Goal: Task Accomplishment & Management: Complete application form

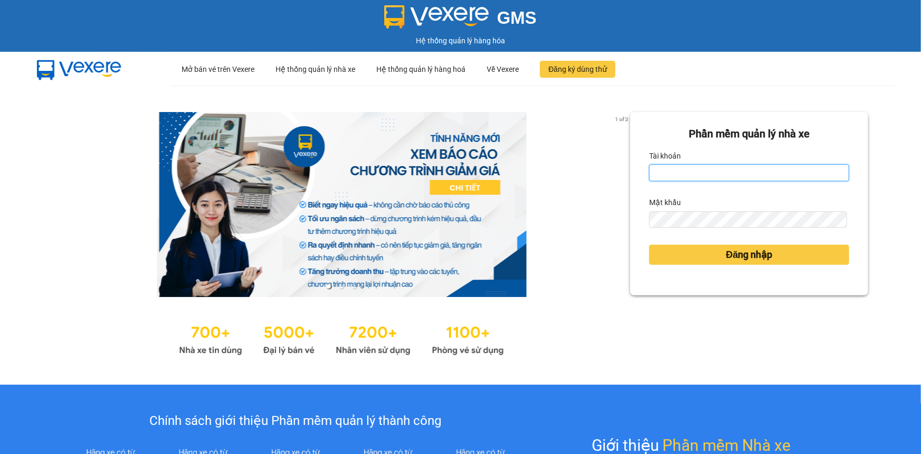
click at [701, 180] on input "Tài khoản" at bounding box center [749, 172] width 200 height 17
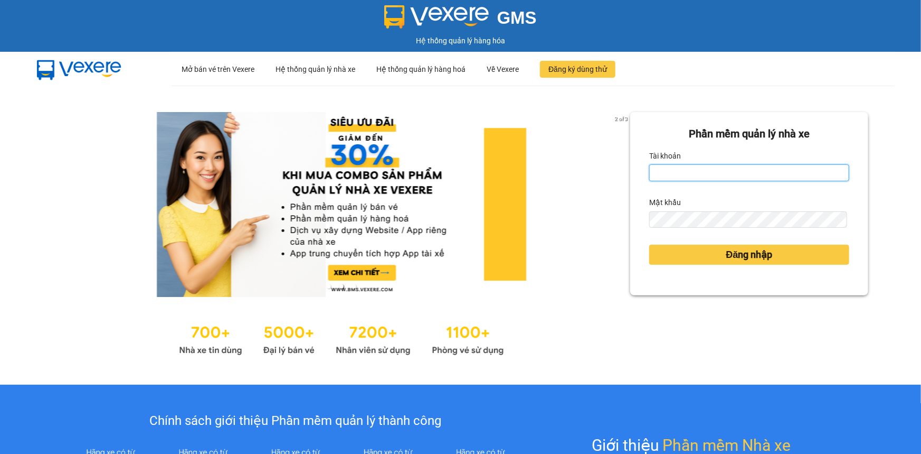
type input "nvquoc.hhg"
click at [736, 229] on form "Phần mềm quản lý nhà xe Tài khoản nvquoc.hhg Mật khẩu Đăng nhập" at bounding box center [749, 204] width 200 height 156
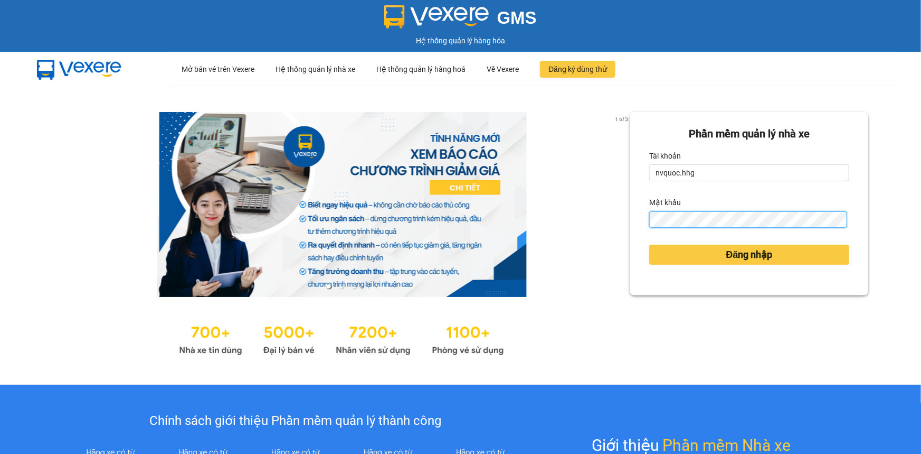
click at [649, 244] on button "Đăng nhập" at bounding box center [749, 254] width 200 height 20
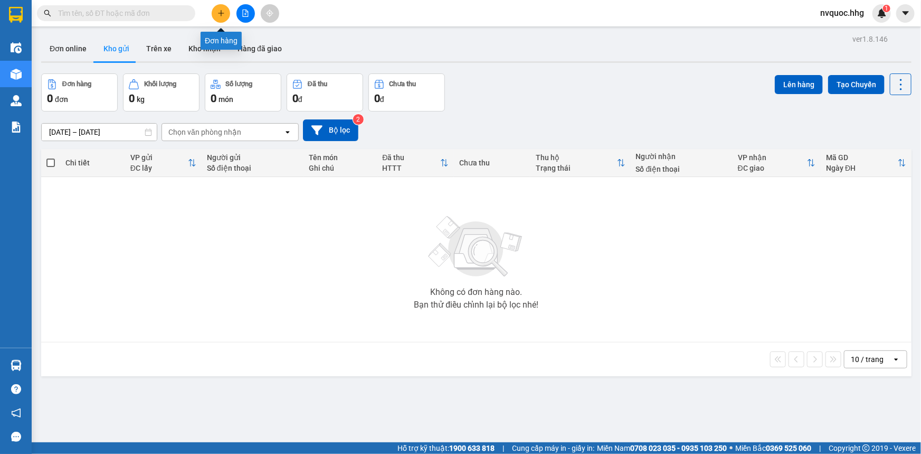
click at [219, 14] on icon "plus" at bounding box center [221, 13] width 7 height 7
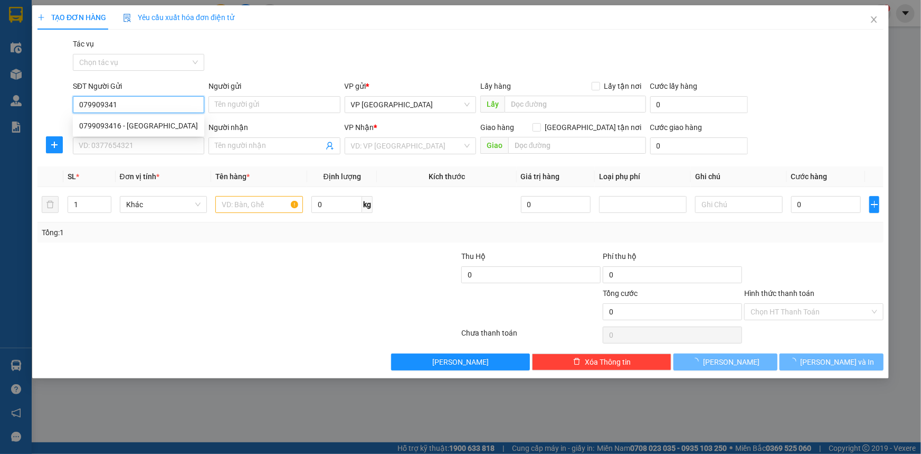
type input "0799093416"
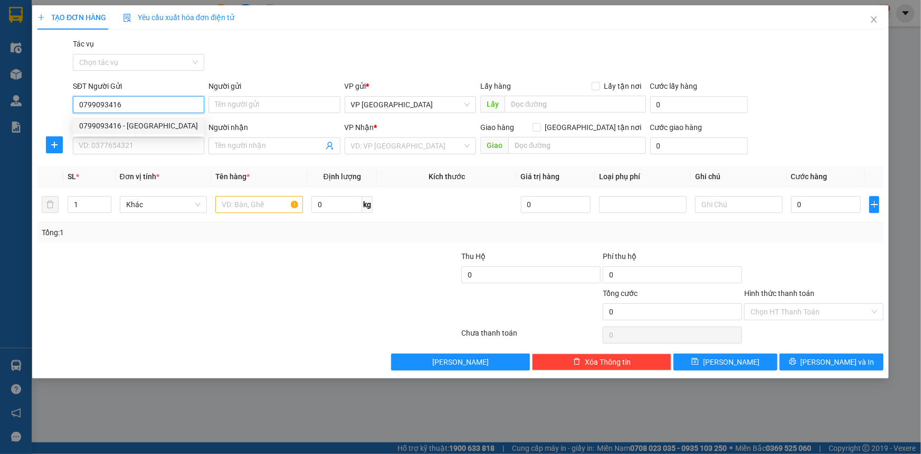
click at [154, 129] on div "0799093416 - Lan Anh" at bounding box center [138, 126] width 119 height 12
type input "Lan Anh"
type input "0799093416"
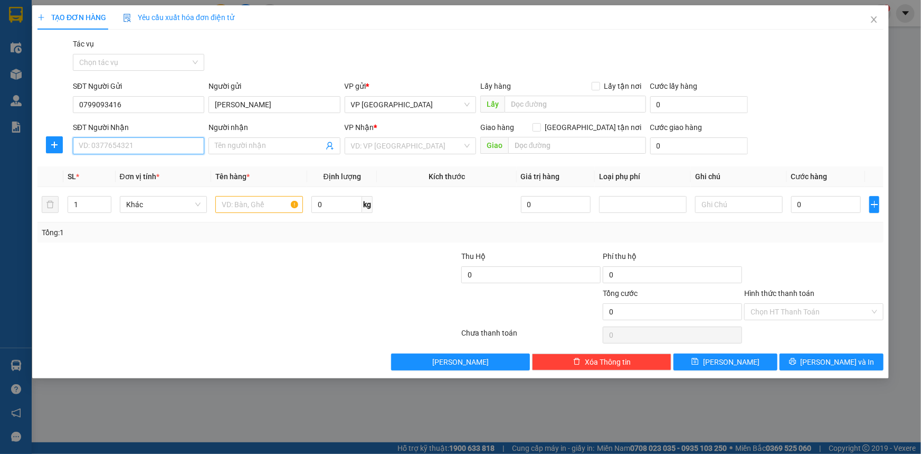
click at [154, 144] on input "SĐT Người Nhận" at bounding box center [138, 145] width 131 height 17
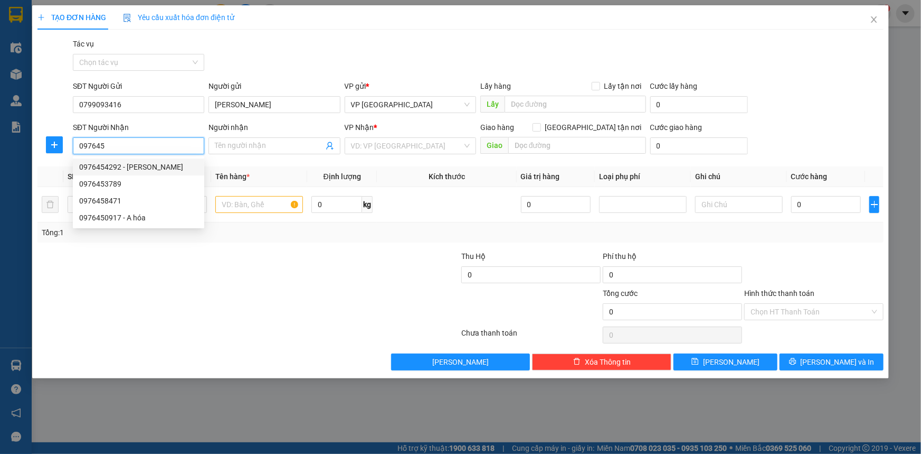
click at [137, 169] on div "0976454292 - Anh Tú" at bounding box center [138, 167] width 119 height 12
type input "0976454292"
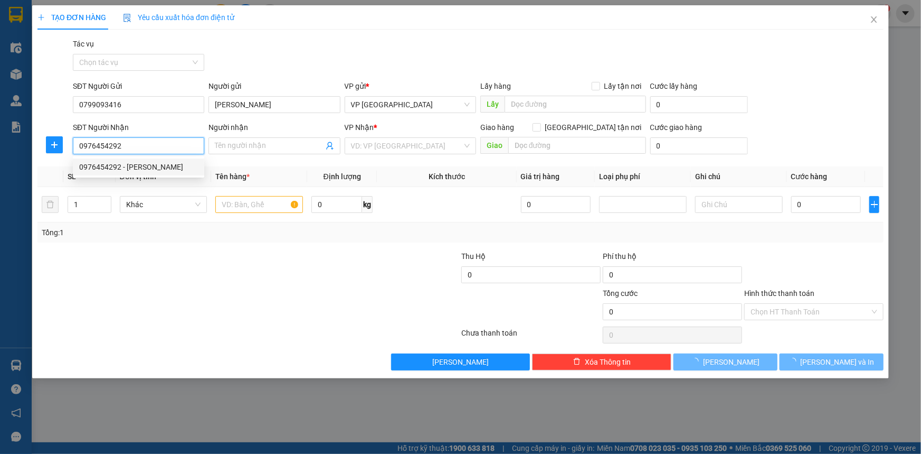
type input "Anh Tú"
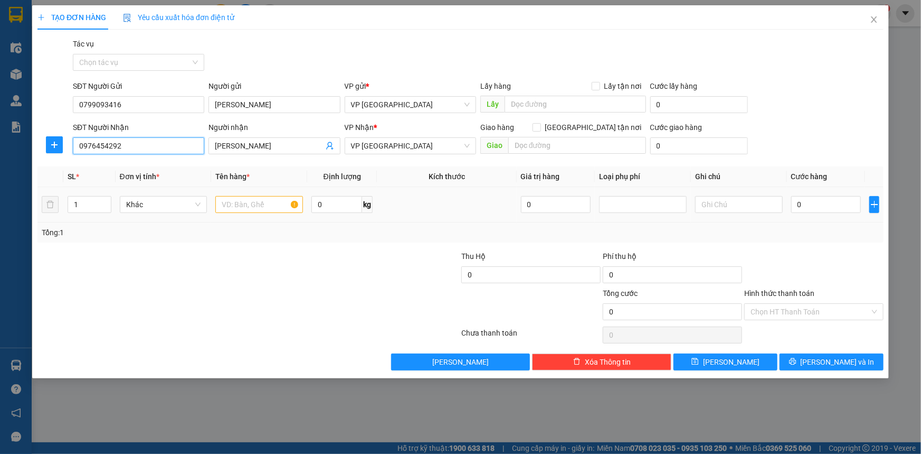
type input "0976454292"
click at [267, 209] on input "text" at bounding box center [259, 204] width 88 height 17
type input "xốp"
click at [829, 206] on input "0" at bounding box center [827, 204] width 70 height 17
type input "4"
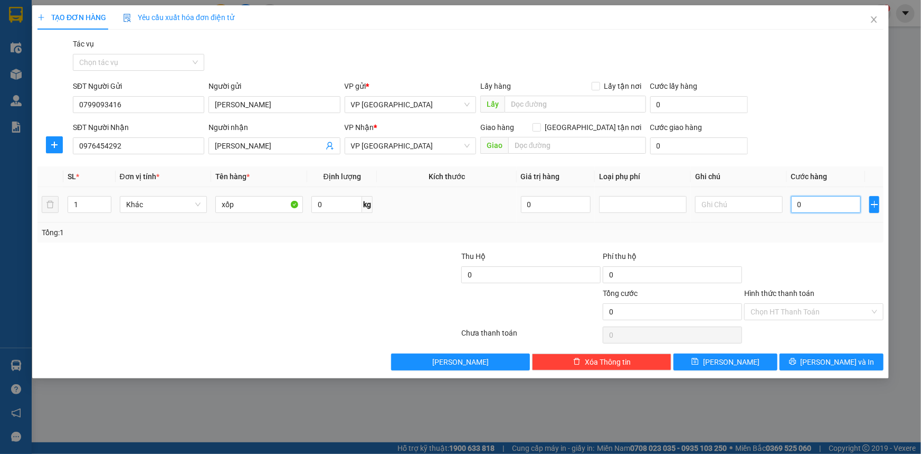
type input "4"
type input "40"
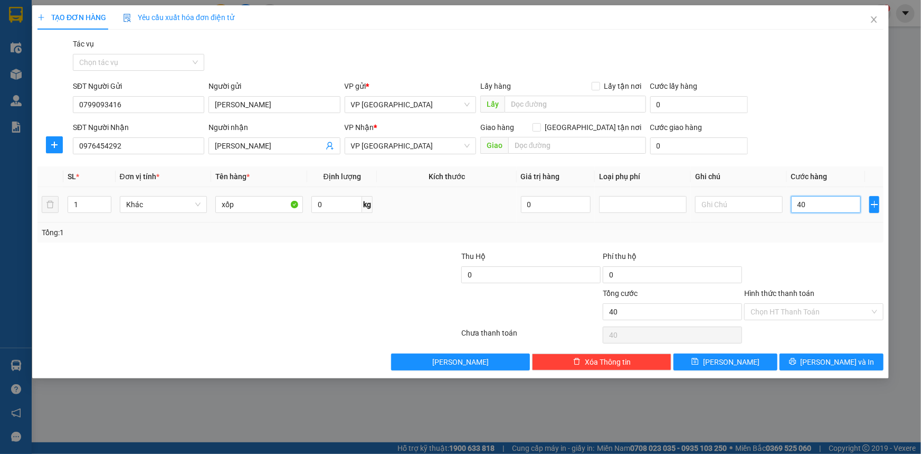
type input "400"
type input "4.000"
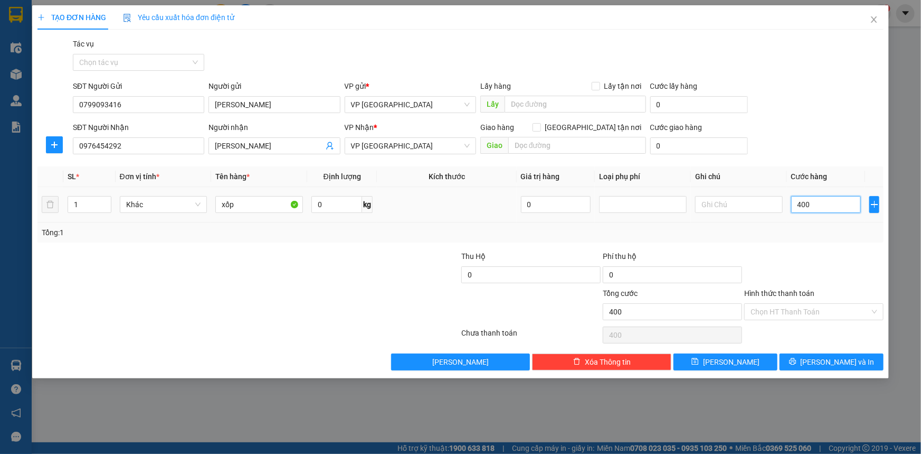
type input "4.000"
type input "40.000"
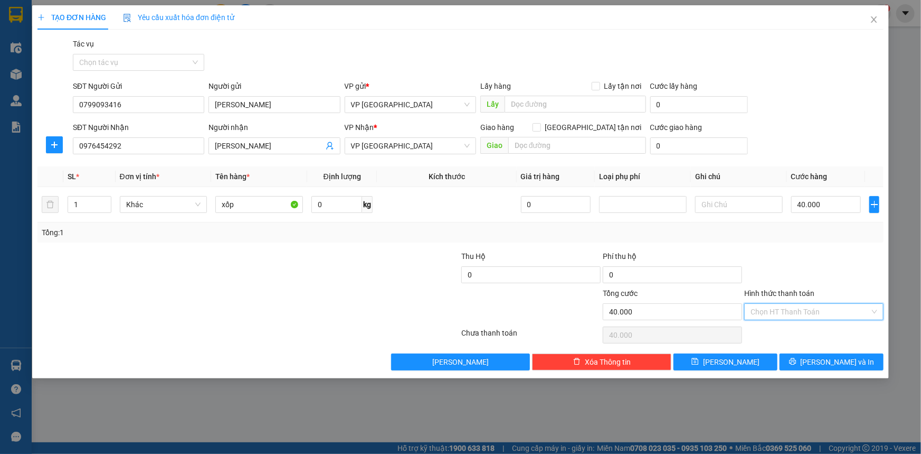
click at [819, 307] on input "Hình thức thanh toán" at bounding box center [810, 312] width 119 height 16
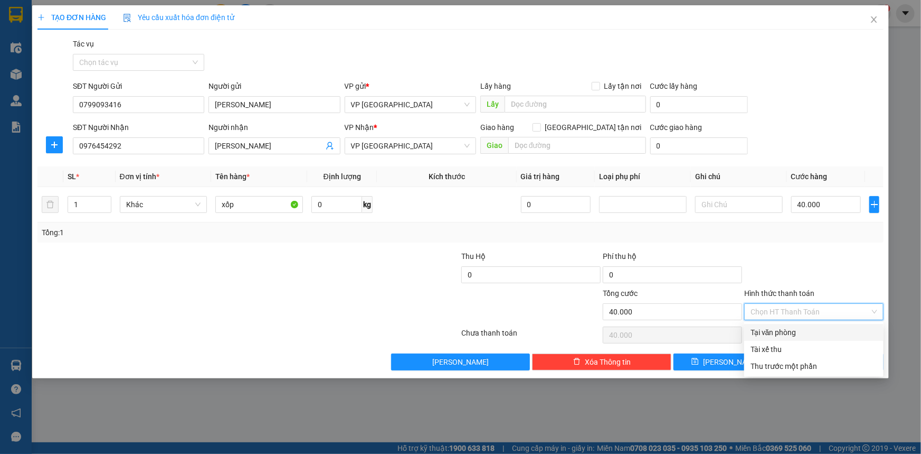
click at [801, 332] on div "Tại văn phòng" at bounding box center [814, 332] width 127 height 12
type input "0"
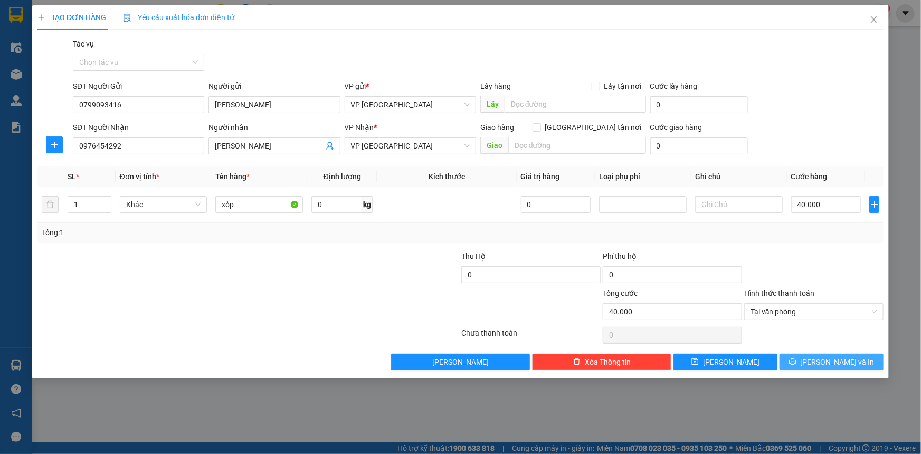
click at [796, 363] on icon "printer" at bounding box center [792, 361] width 7 height 7
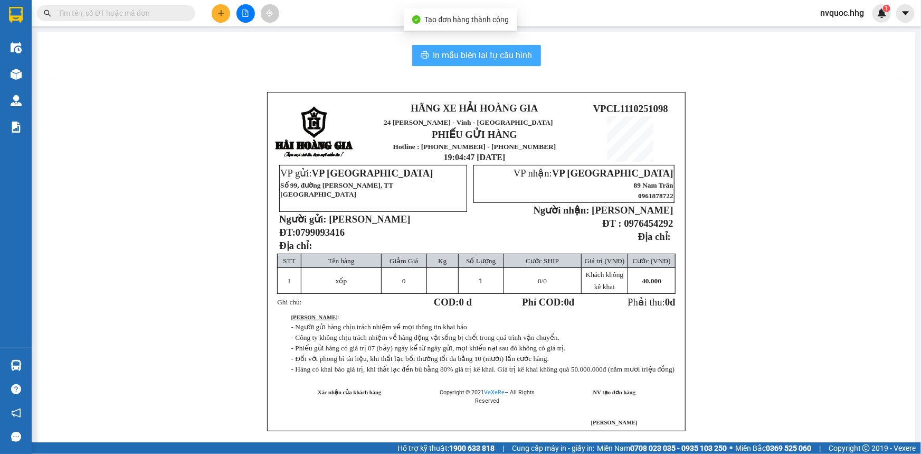
click at [487, 53] on span "In mẫu biên lai tự cấu hình" at bounding box center [483, 55] width 99 height 13
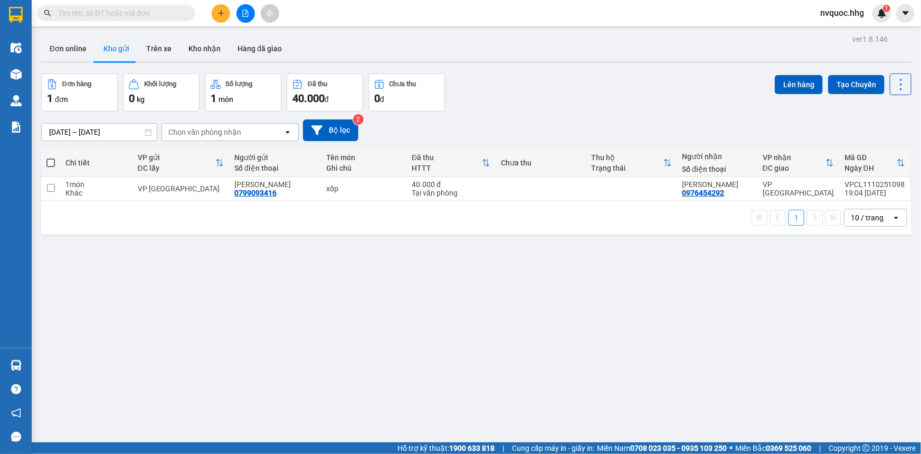
click at [219, 17] on button at bounding box center [221, 13] width 18 height 18
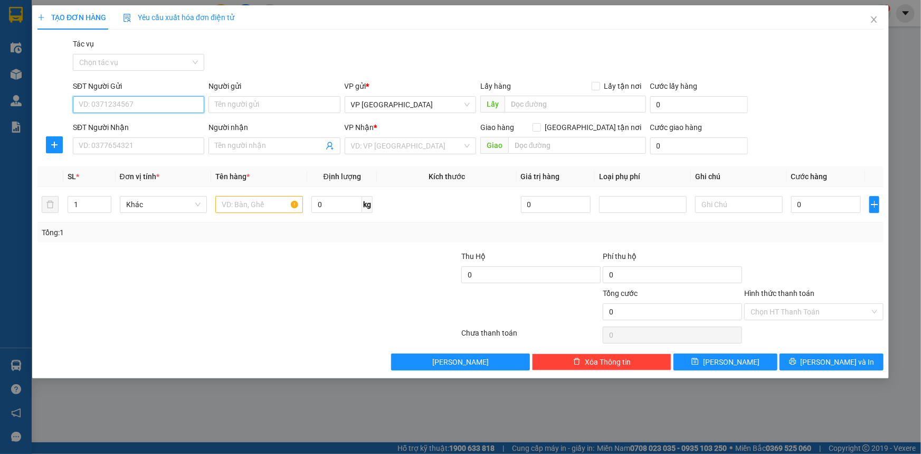
click at [185, 103] on input "SĐT Người Gửi" at bounding box center [138, 104] width 131 height 17
click at [189, 126] on div "0397817880" at bounding box center [138, 126] width 119 height 12
type input "0397817880"
click at [179, 146] on input "SĐT Người Nhận" at bounding box center [138, 145] width 131 height 17
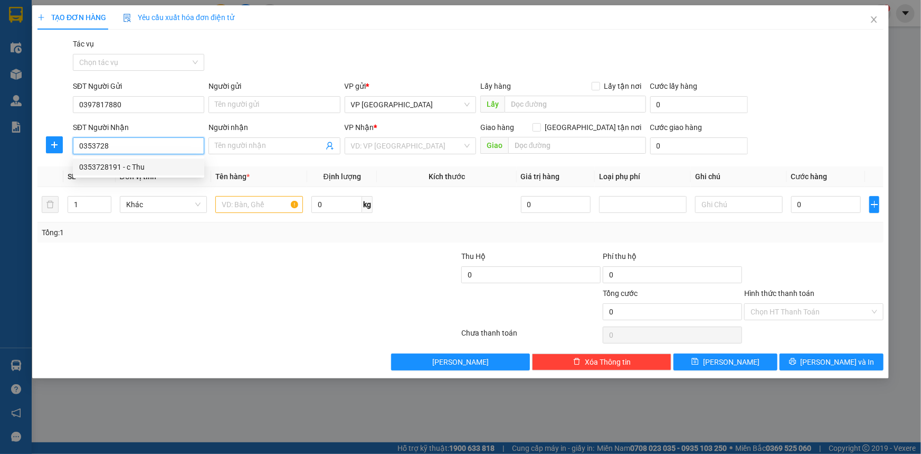
click at [165, 166] on div "0353728191 - c Thu" at bounding box center [138, 167] width 119 height 12
type input "0353728191"
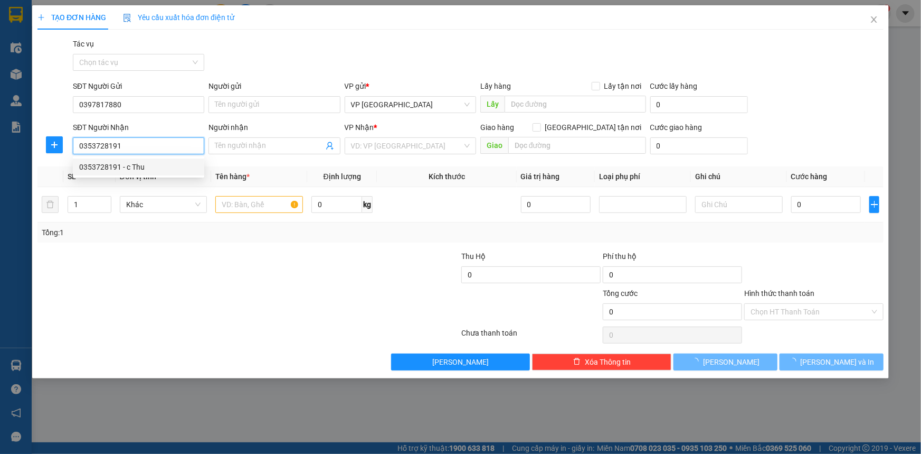
type input "c Thu"
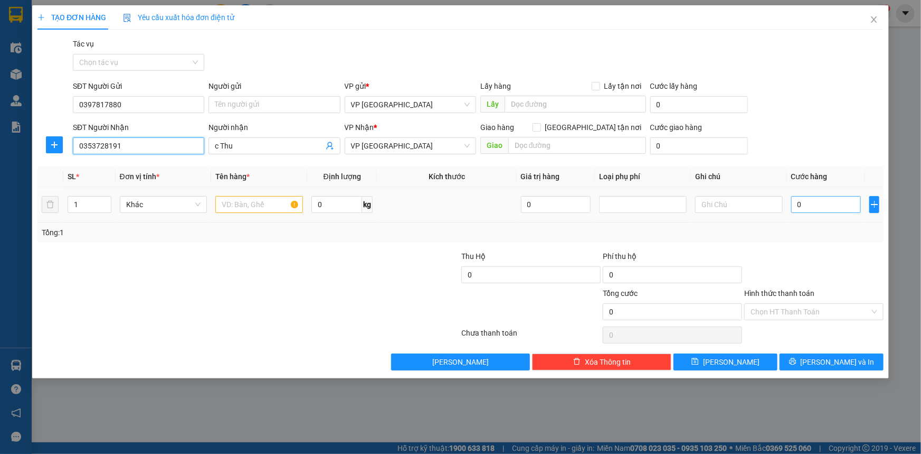
type input "0353728191"
click at [837, 205] on input "0" at bounding box center [827, 204] width 70 height 17
type input "5"
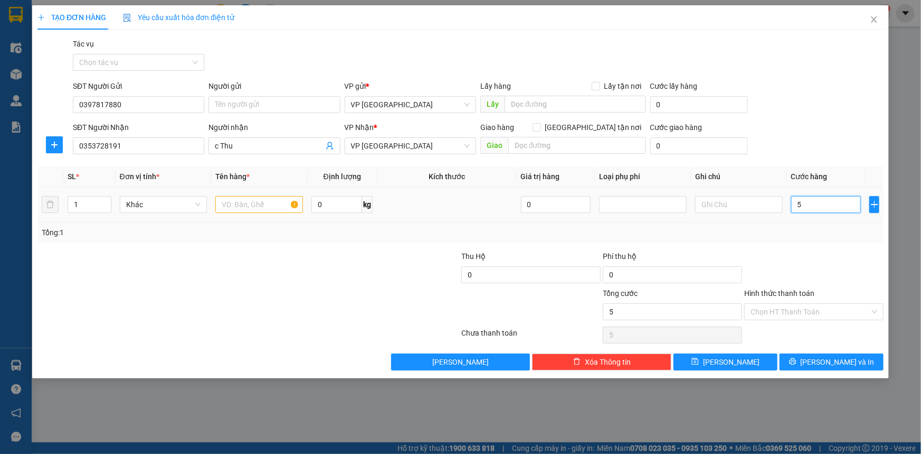
type input "50"
type input "500"
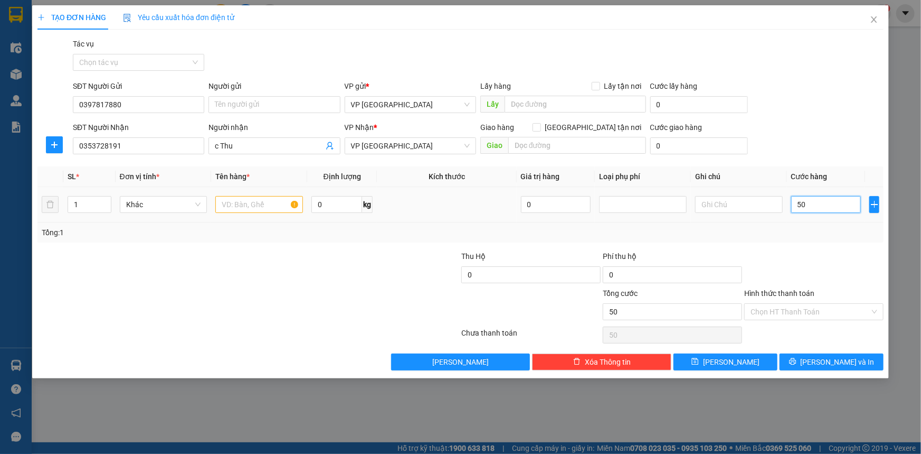
type input "500"
type input "5.000"
type input "50.000"
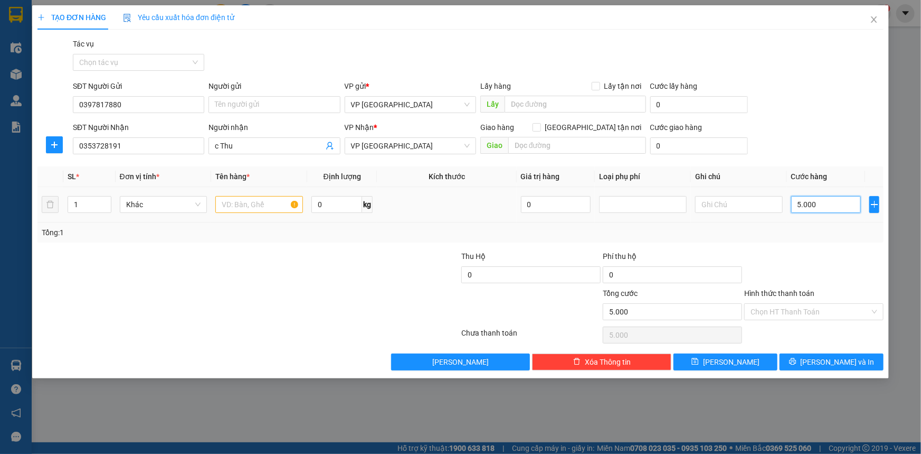
type input "50.000"
click at [263, 201] on input "text" at bounding box center [259, 204] width 88 height 17
type input "xốp"
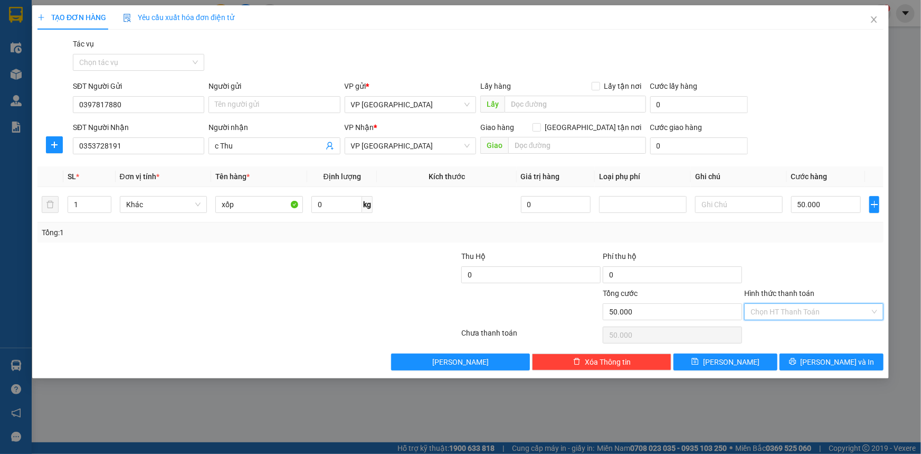
click at [833, 306] on input "Hình thức thanh toán" at bounding box center [810, 312] width 119 height 16
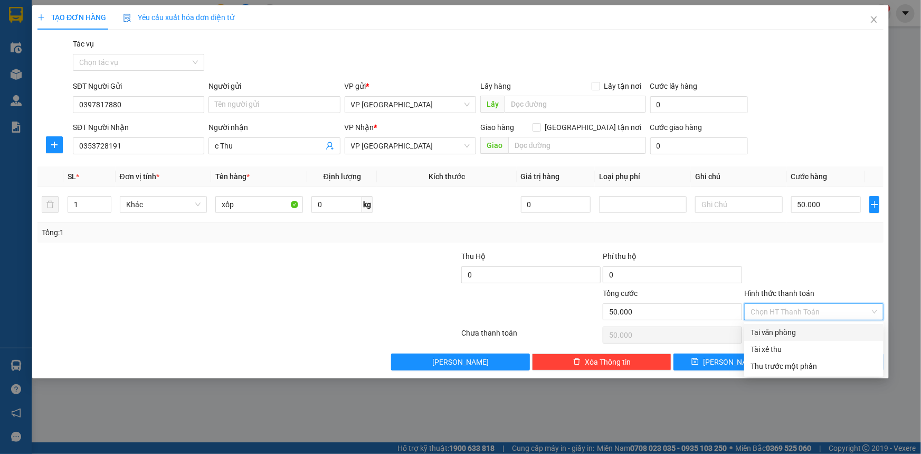
click at [803, 333] on div "Tại văn phòng" at bounding box center [814, 332] width 127 height 12
type input "0"
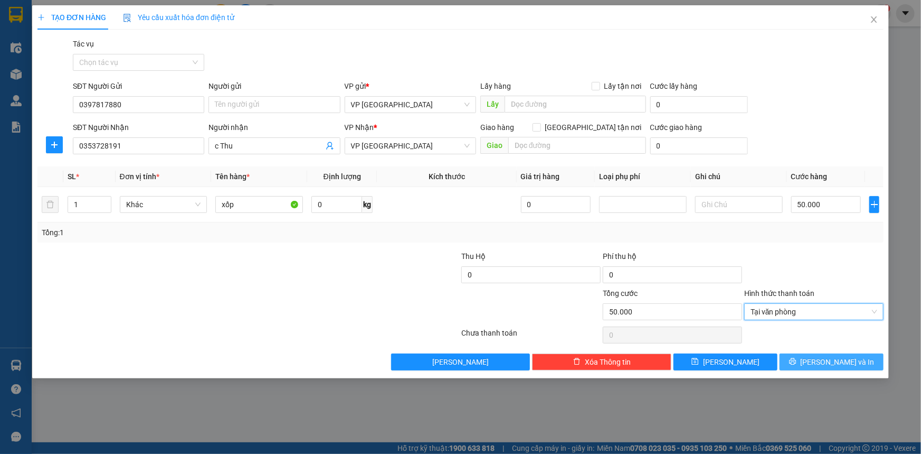
click at [841, 364] on span "Lưu và In" at bounding box center [838, 362] width 74 height 12
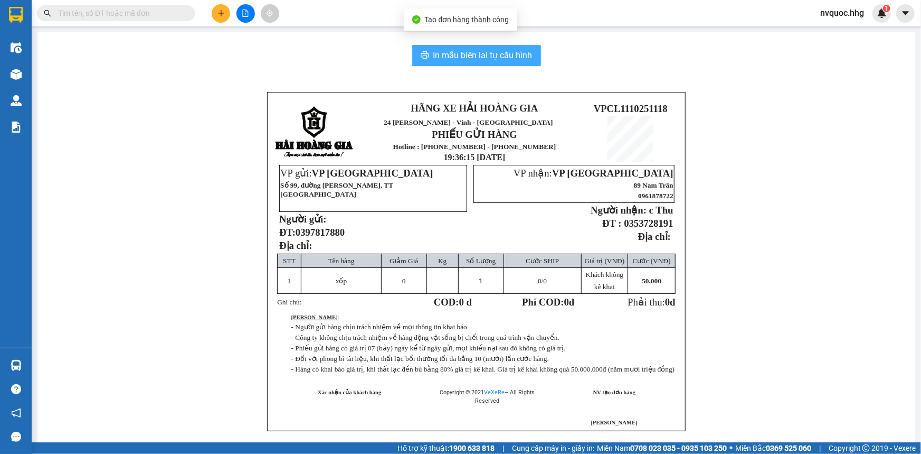
click at [486, 55] on span "In mẫu biên lai tự cấu hình" at bounding box center [483, 55] width 99 height 13
